Goal: Task Accomplishment & Management: Manage account settings

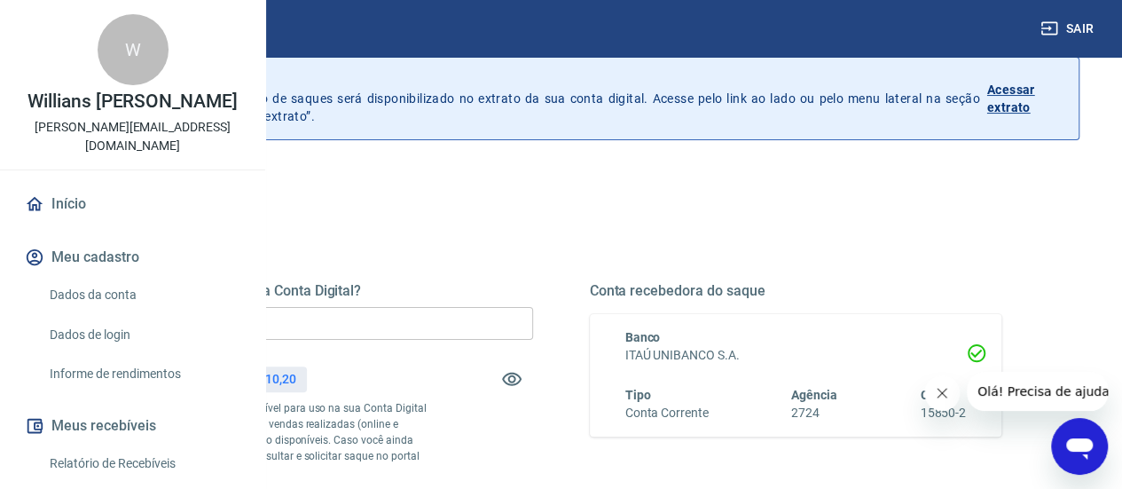
scroll to position [177, 0]
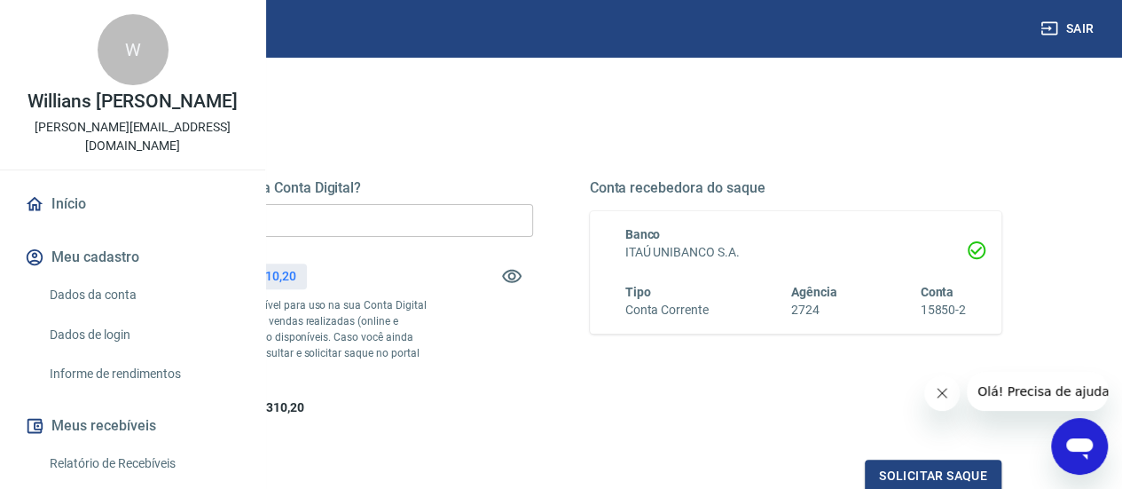
click at [522, 217] on input "R$ 0,00" at bounding box center [327, 220] width 412 height 33
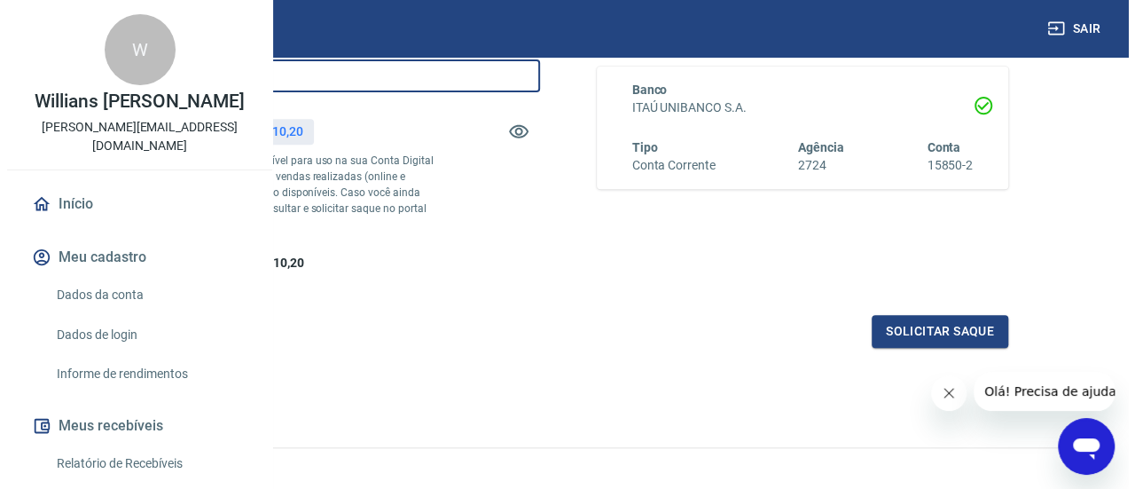
scroll to position [419, 0]
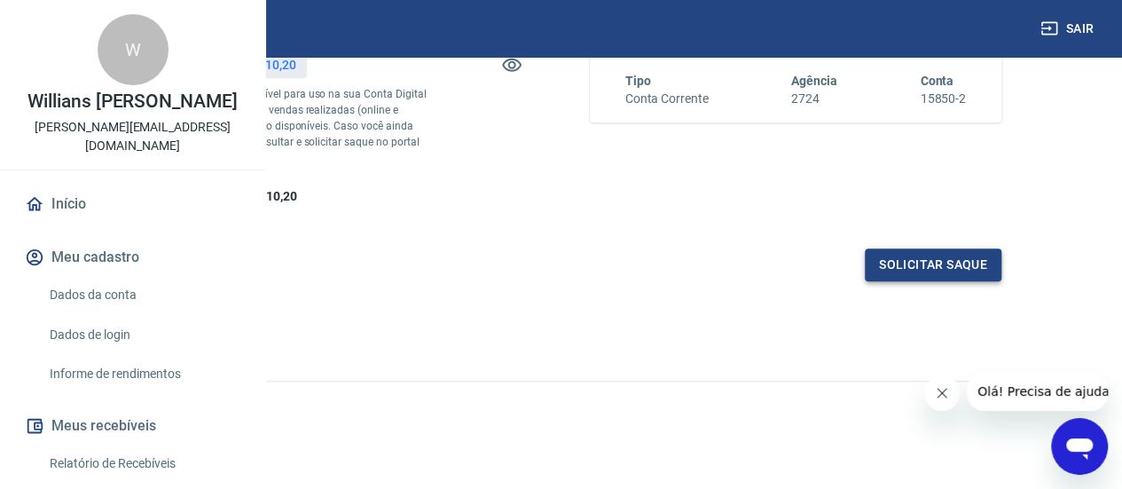
type input "R$ 100.000,00"
click at [912, 262] on button "Solicitar saque" at bounding box center [933, 264] width 137 height 33
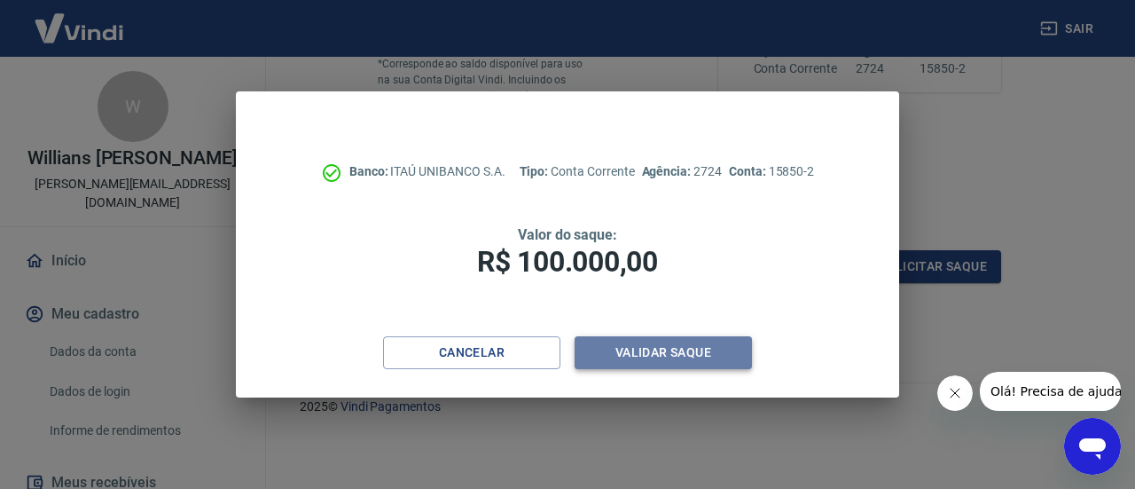
click at [658, 356] on button "Validar saque" at bounding box center [663, 352] width 177 height 33
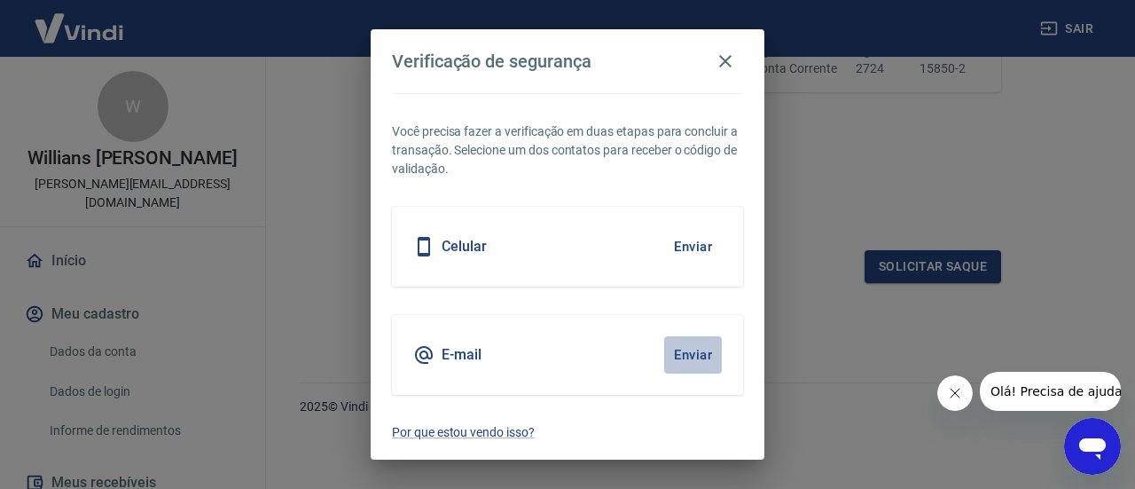
click at [687, 356] on button "Enviar" at bounding box center [693, 354] width 58 height 37
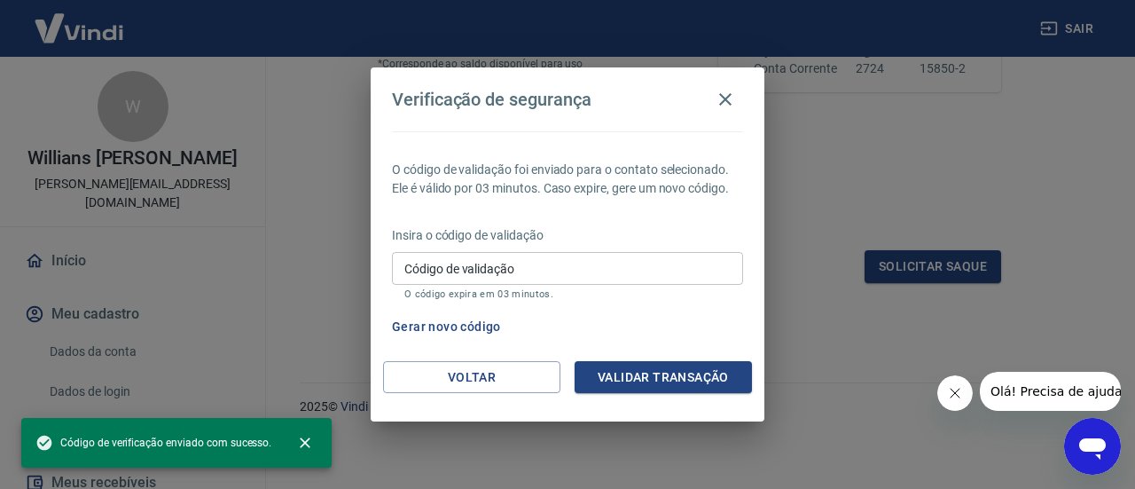
click at [481, 269] on input "Código de validação" at bounding box center [567, 268] width 351 height 33
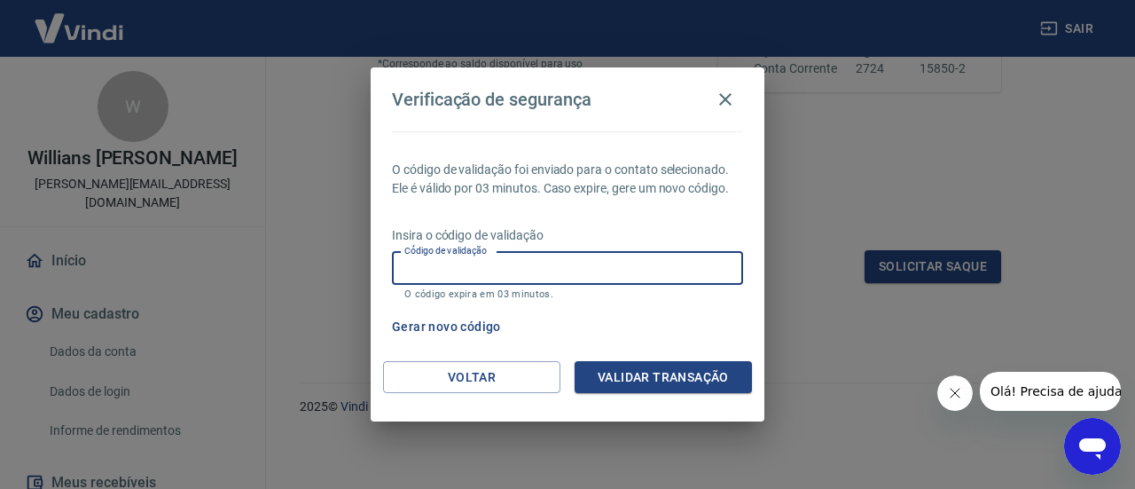
paste input "862021"
type input "862021"
click at [688, 366] on button "Validar transação" at bounding box center [663, 377] width 177 height 33
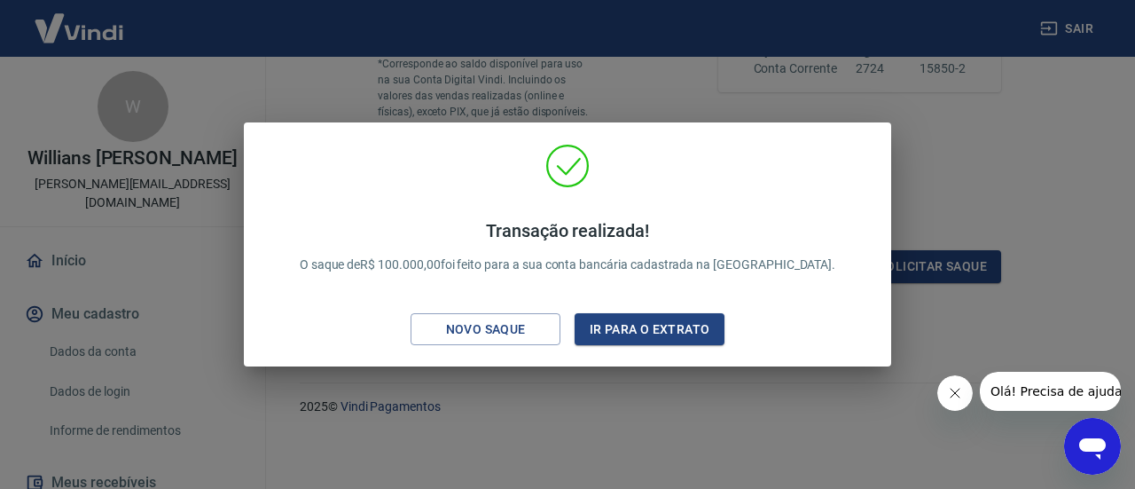
click at [639, 308] on div "Transação realizada! O saque de R$ 100.000,00 foi feito para a sua conta bancár…" at bounding box center [567, 248] width 619 height 209
click at [639, 329] on button "Ir para o extrato" at bounding box center [650, 329] width 150 height 33
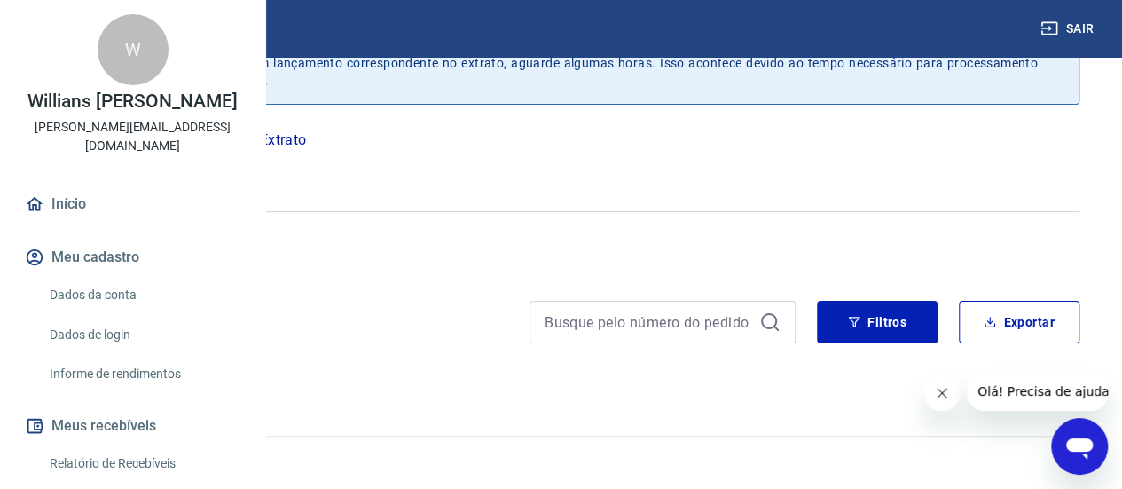
scroll to position [110, 0]
